Goal: Information Seeking & Learning: Find specific fact

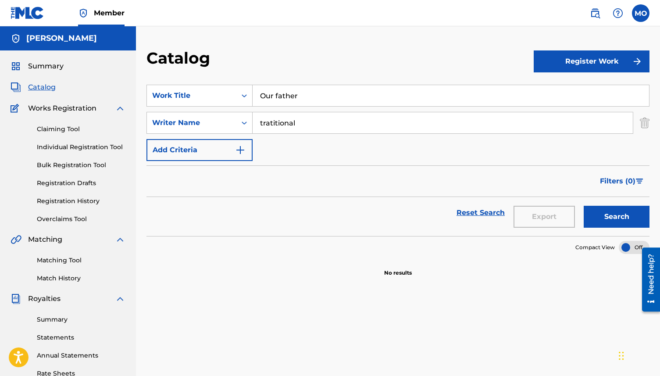
click at [272, 124] on input "tratitional" at bounding box center [443, 122] width 380 height 21
type input "traditional"
click at [630, 210] on button "Search" at bounding box center [617, 217] width 66 height 22
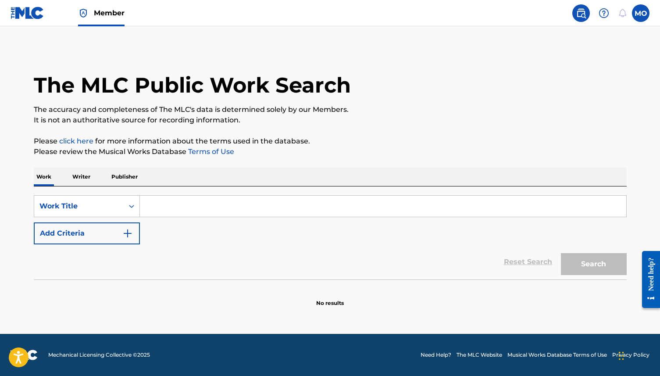
click at [172, 207] on input "Search Form" at bounding box center [383, 206] width 487 height 21
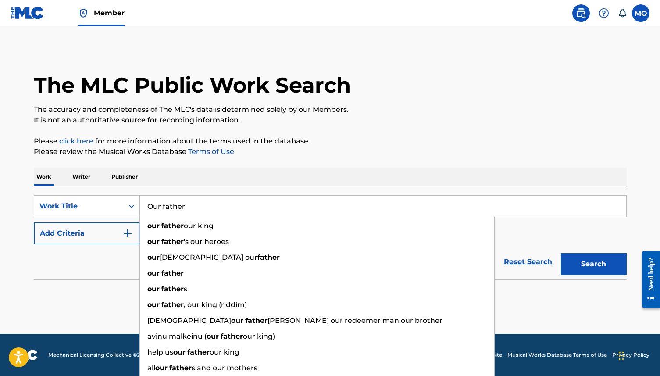
type input "Our father"
click at [86, 179] on p "Writer" at bounding box center [81, 177] width 23 height 18
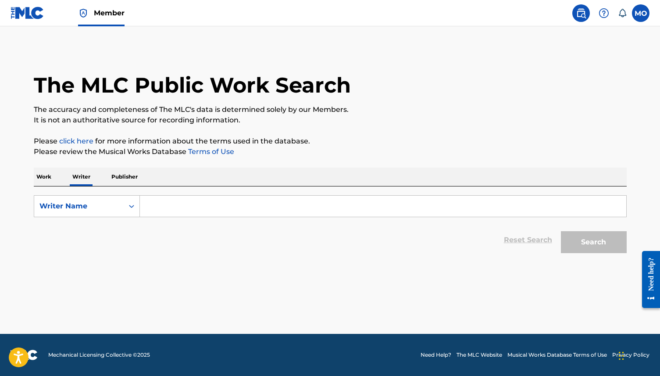
click at [176, 214] on input "Search Form" at bounding box center [383, 206] width 487 height 21
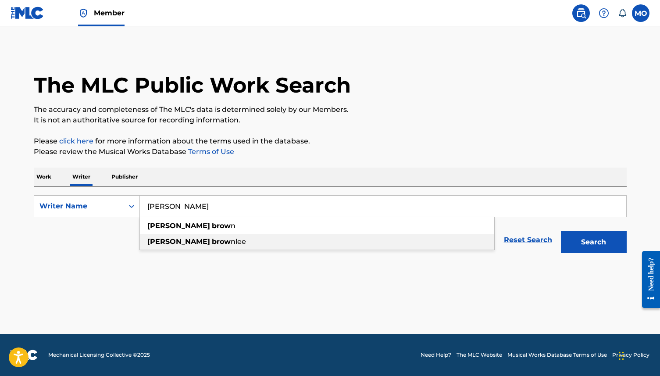
click at [212, 245] on strong "brow" at bounding box center [221, 241] width 19 height 8
type input "[PERSON_NAME]"
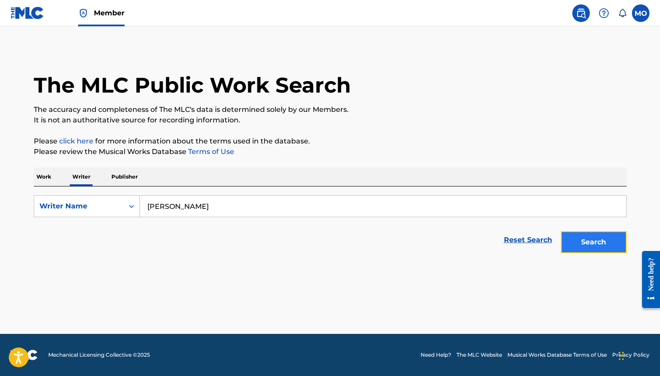
click at [604, 241] on button "Search" at bounding box center [594, 242] width 66 height 22
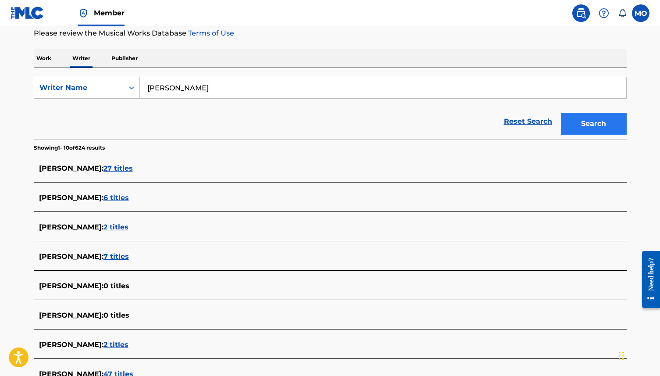
scroll to position [119, 0]
click at [133, 169] on span "27 titles" at bounding box center [118, 168] width 29 height 8
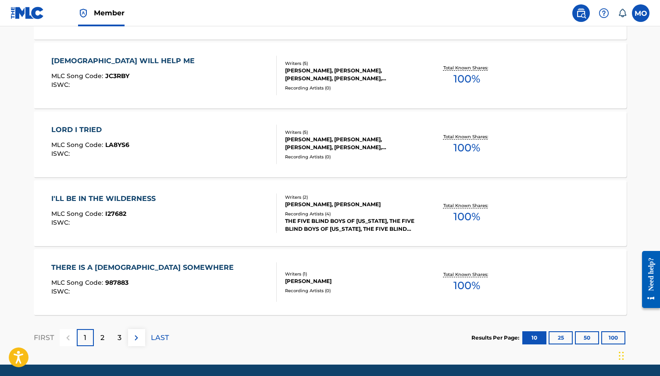
scroll to position [677, 0]
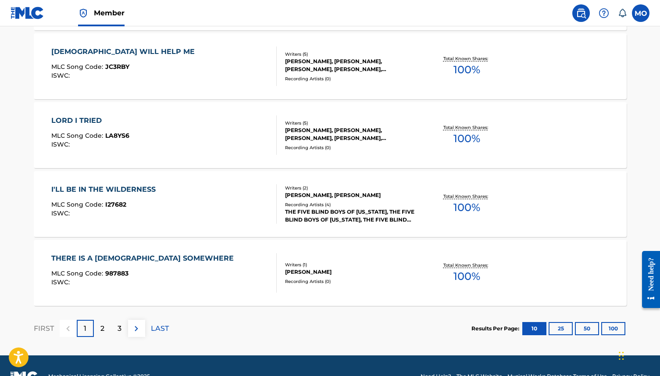
click at [113, 190] on div "I'LL BE IN THE WILDERNESS" at bounding box center [105, 189] width 109 height 11
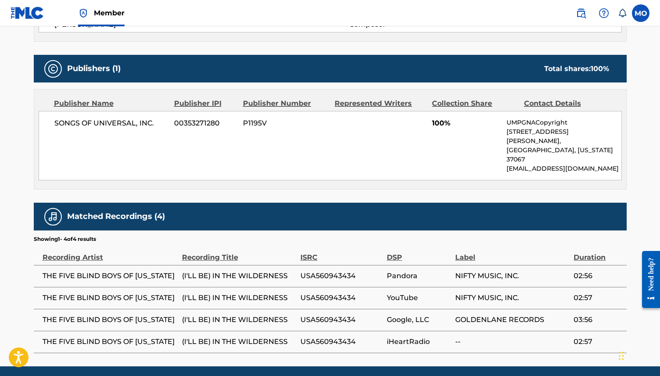
scroll to position [374, 0]
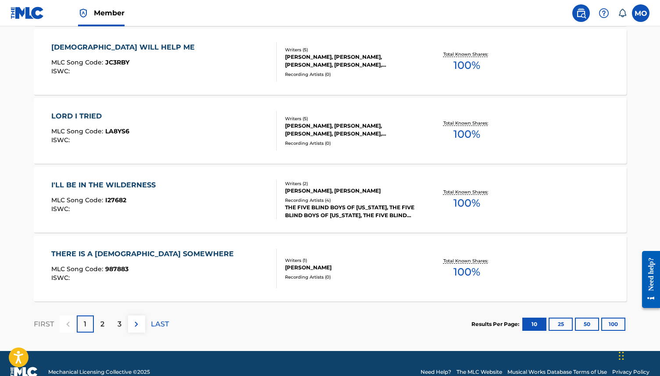
scroll to position [698, 0]
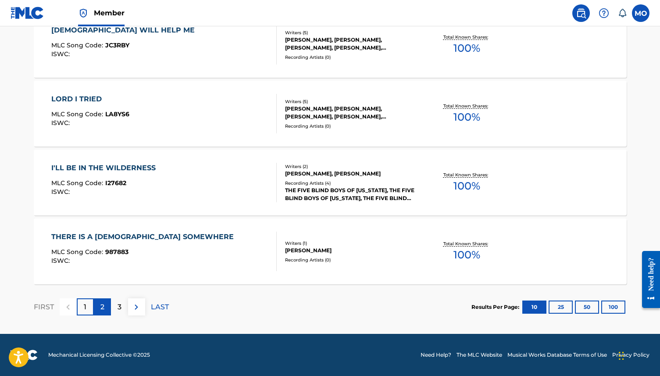
click at [101, 307] on p "2" at bounding box center [102, 307] width 4 height 11
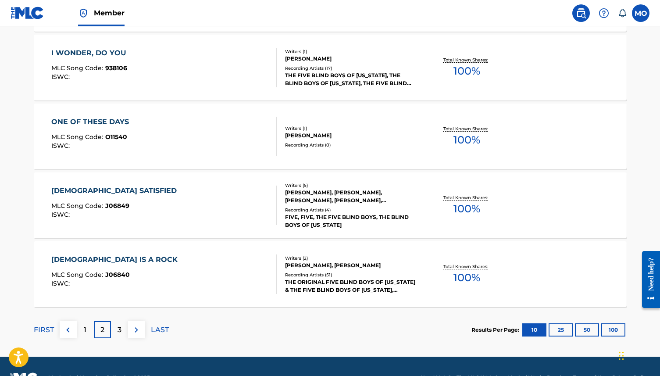
scroll to position [676, 0]
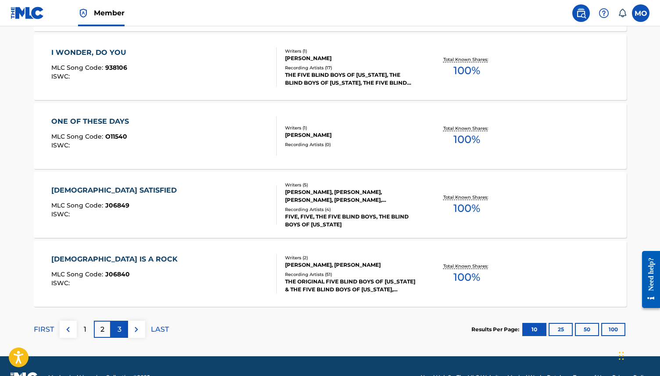
click at [122, 330] on div "3" at bounding box center [119, 329] width 17 height 17
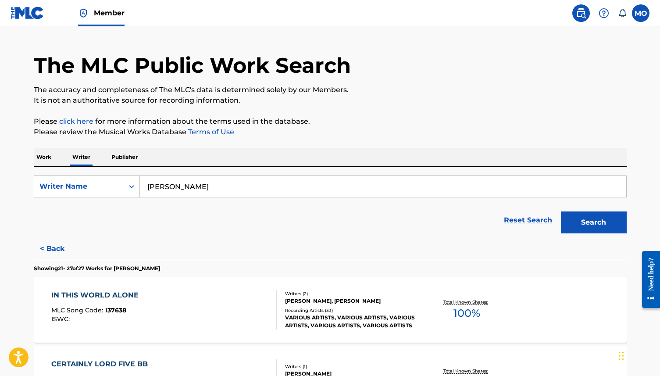
scroll to position [0, 0]
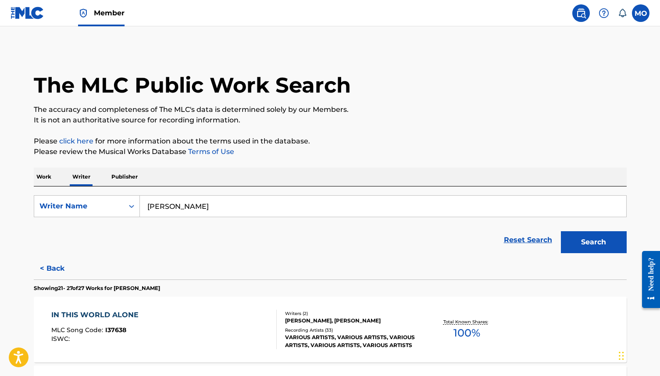
click at [45, 180] on p "Work" at bounding box center [44, 177] width 20 height 18
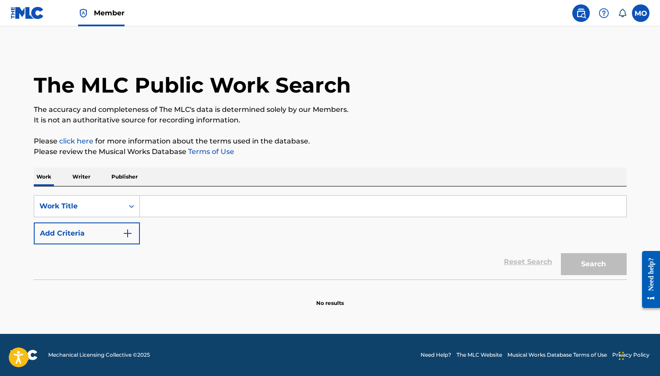
click at [174, 209] on input "Search Form" at bounding box center [383, 206] width 487 height 21
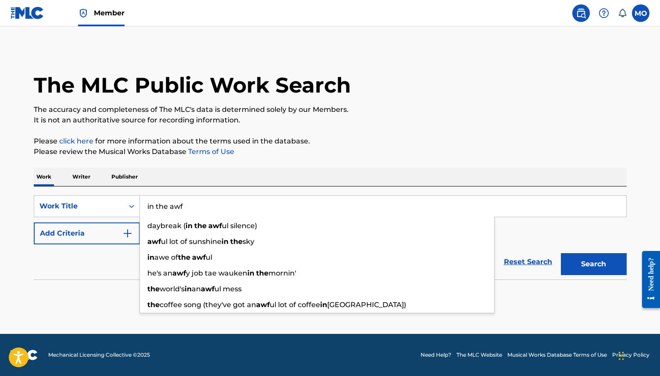
type input "in the awf"
click at [561, 253] on button "Search" at bounding box center [594, 264] width 66 height 22
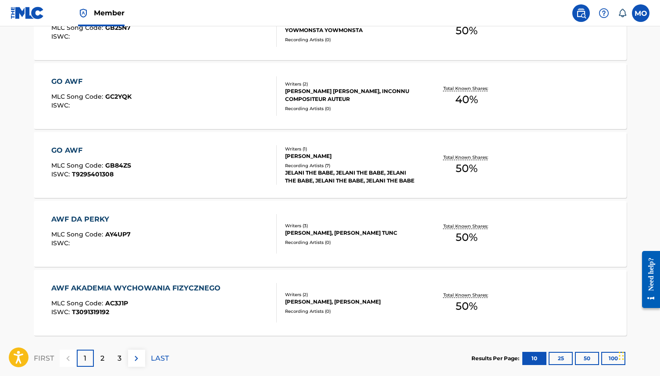
scroll to position [698, 0]
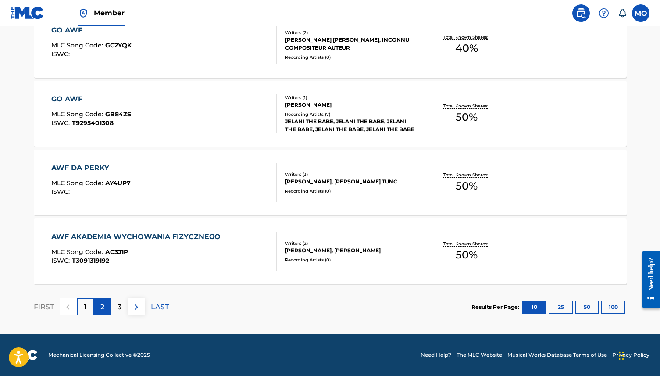
click at [100, 307] on p "2" at bounding box center [102, 307] width 4 height 11
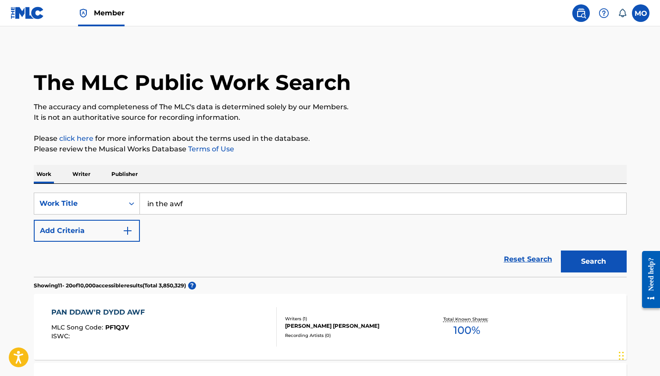
scroll to position [0, 0]
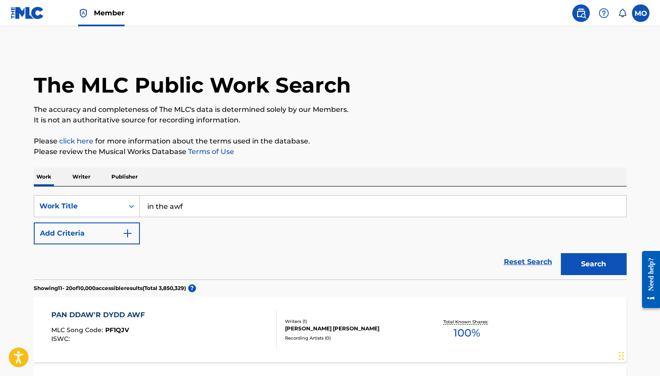
click at [89, 179] on p "Writer" at bounding box center [81, 177] width 23 height 18
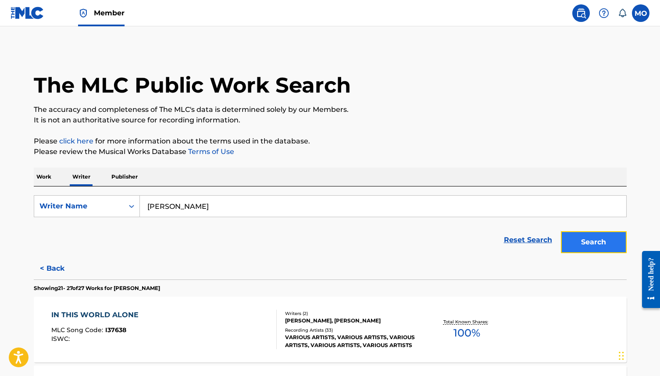
click at [578, 240] on button "Search" at bounding box center [594, 242] width 66 height 22
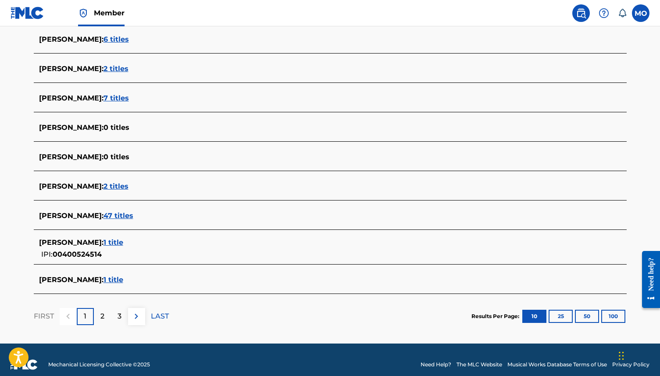
scroll to position [279, 0]
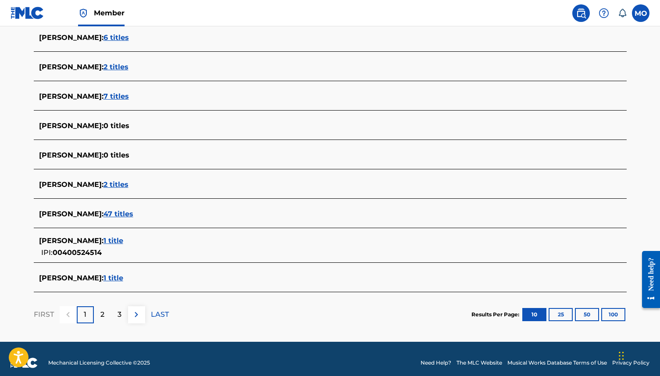
click at [123, 278] on span "1 title" at bounding box center [114, 278] width 20 height 8
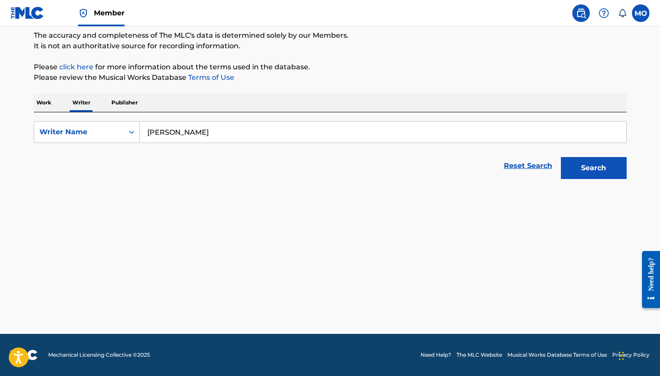
scroll to position [74, 0]
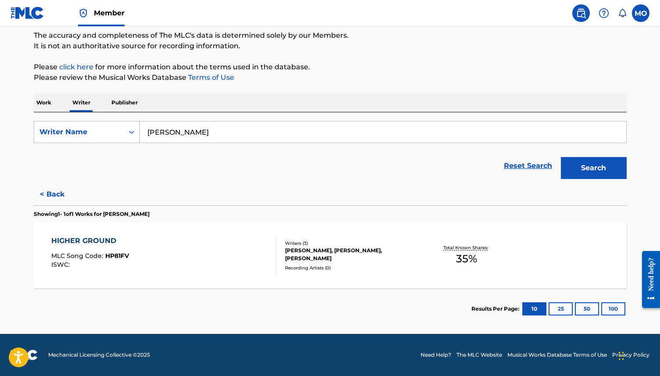
click at [100, 242] on div "HIGHER GROUND" at bounding box center [90, 241] width 78 height 11
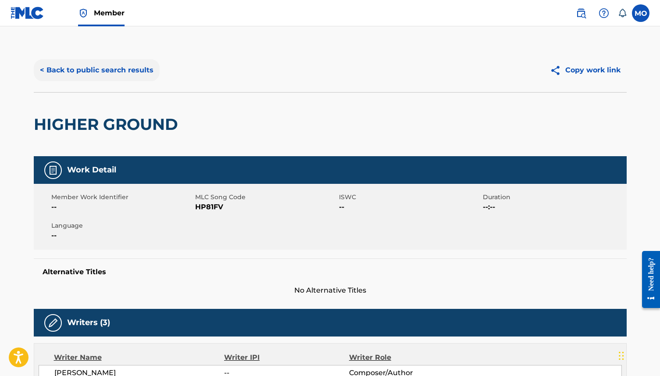
click at [75, 73] on button "< Back to public search results" at bounding box center [97, 70] width 126 height 22
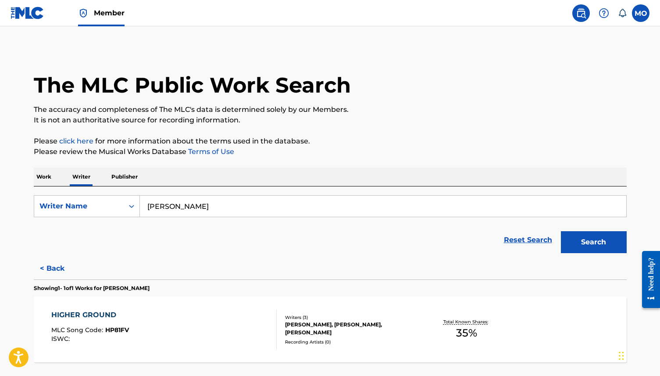
click at [45, 177] on p "Work" at bounding box center [44, 177] width 20 height 18
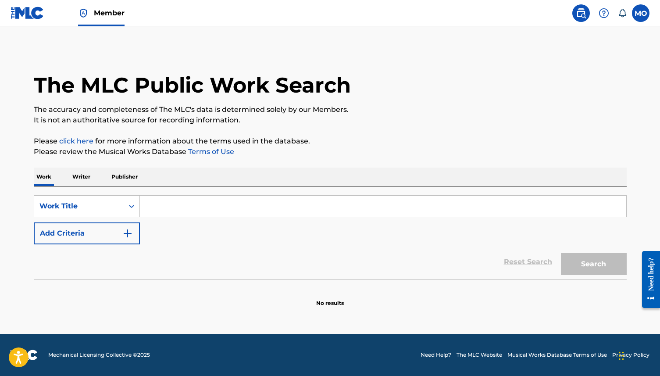
click at [205, 210] on input "Search Form" at bounding box center [383, 206] width 487 height 21
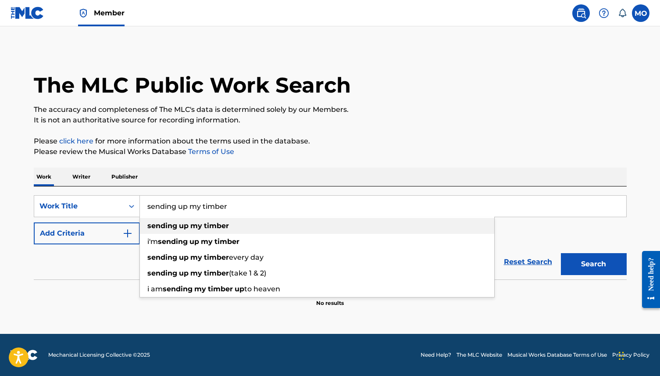
type input "sending up my timber"
click at [222, 229] on strong "timber" at bounding box center [216, 226] width 25 height 8
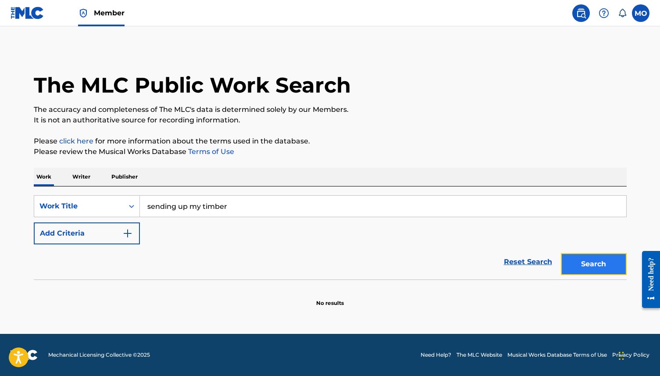
click at [580, 264] on button "Search" at bounding box center [594, 264] width 66 height 22
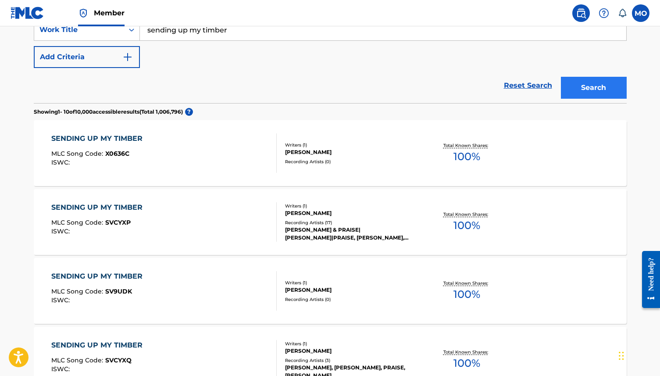
scroll to position [177, 0]
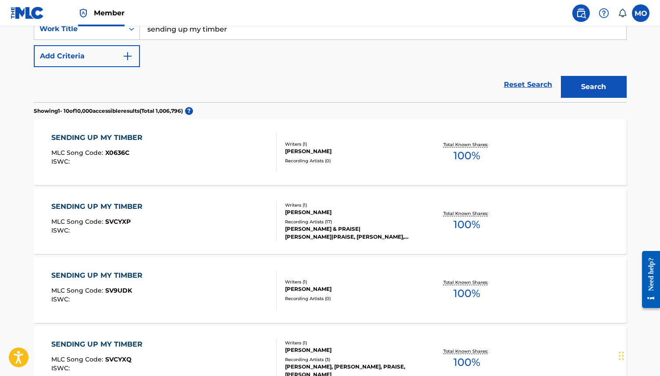
click at [106, 136] on div "SENDING UP MY TIMBER" at bounding box center [99, 138] width 96 height 11
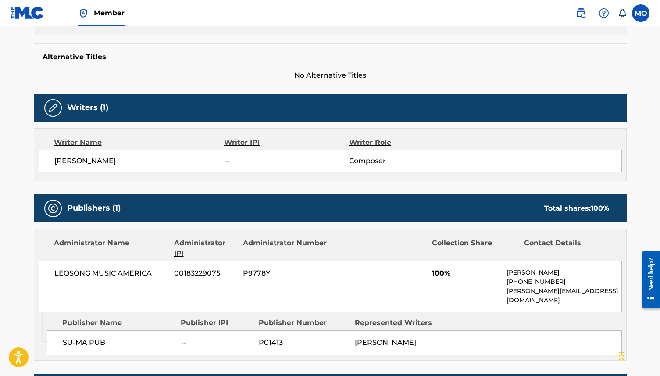
scroll to position [220, 0]
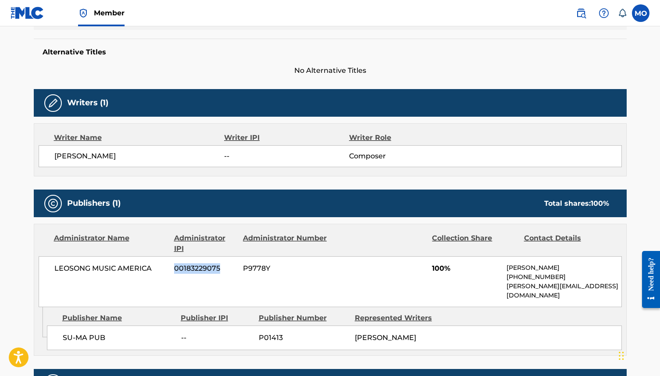
drag, startPoint x: 227, startPoint y: 270, endPoint x: 175, endPoint y: 269, distance: 51.8
click at [175, 269] on span "00183229075" at bounding box center [205, 268] width 62 height 11
copy span "00183229075"
